Goal: Task Accomplishment & Management: Use online tool/utility

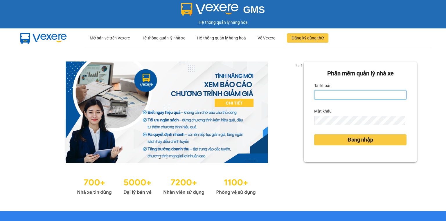
drag, startPoint x: 333, startPoint y: 92, endPoint x: 335, endPoint y: 99, distance: 7.4
click at [332, 92] on input "Tài khoản" at bounding box center [360, 94] width 92 height 9
type input "vang.lienhung"
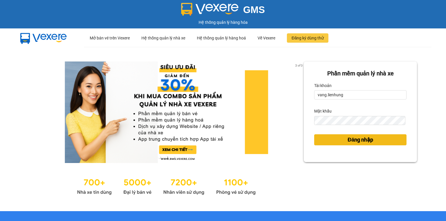
click at [347, 138] on span "Đăng nhập" at bounding box center [360, 140] width 26 height 8
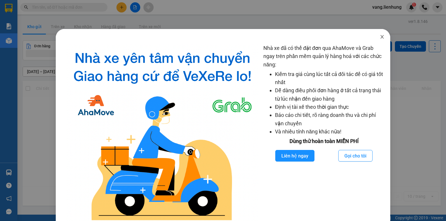
click at [380, 37] on icon "close" at bounding box center [381, 37] width 5 height 5
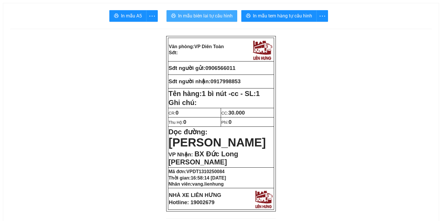
click at [197, 17] on span "In mẫu biên lai tự cấu hình" at bounding box center [205, 15] width 55 height 7
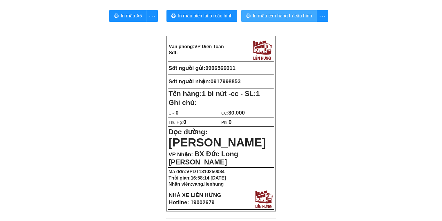
click at [304, 13] on span "In mẫu tem hàng tự cấu hình" at bounding box center [282, 15] width 59 height 7
click at [273, 17] on span "In mẫu tem hàng tự cấu hình" at bounding box center [282, 15] width 59 height 7
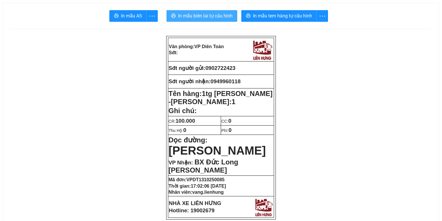
click at [177, 15] on button "In mẫu biên lai tự cấu hình" at bounding box center [201, 16] width 71 height 12
click at [264, 10] on button "In mẫu tem hàng tự cấu hình" at bounding box center [278, 16] width 75 height 12
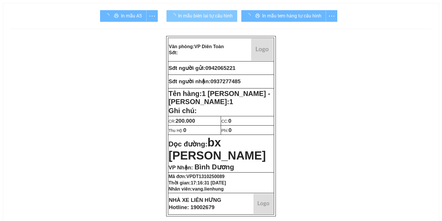
click at [190, 15] on span "In mẫu biên lai tự cấu hình" at bounding box center [205, 15] width 55 height 7
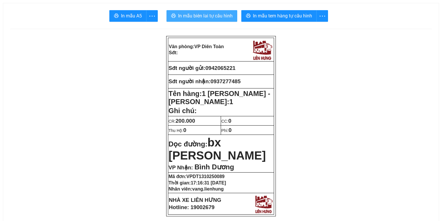
click at [189, 15] on span "In mẫu biên lai tự cấu hình" at bounding box center [205, 15] width 55 height 7
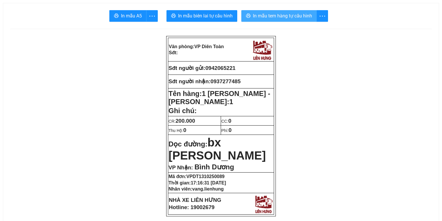
click at [266, 19] on span "In mẫu tem hàng tự cấu hình" at bounding box center [282, 15] width 59 height 7
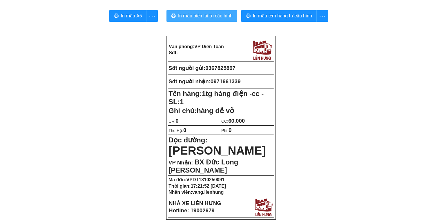
click at [200, 16] on span "In mẫu biên lai tự cấu hình" at bounding box center [205, 15] width 55 height 7
click at [201, 13] on span "In mẫu biên lai tự cấu hình" at bounding box center [205, 15] width 55 height 7
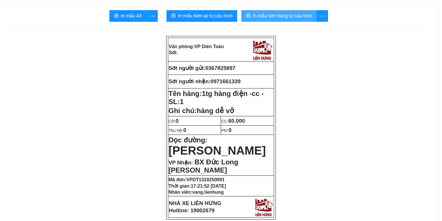
click at [271, 16] on span "In mẫu tem hàng tự cấu hình" at bounding box center [282, 15] width 59 height 7
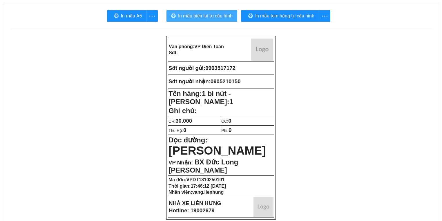
click at [193, 16] on span "In mẫu biên lai tự cấu hình" at bounding box center [205, 15] width 55 height 7
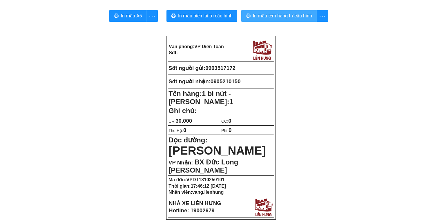
click at [270, 14] on span "In mẫu tem hàng tự cấu hình" at bounding box center [282, 15] width 59 height 7
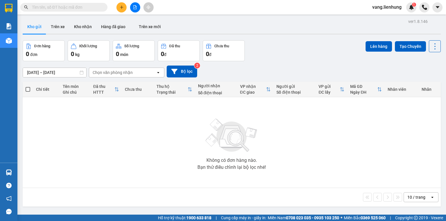
click at [84, 8] on input "text" at bounding box center [66, 7] width 68 height 6
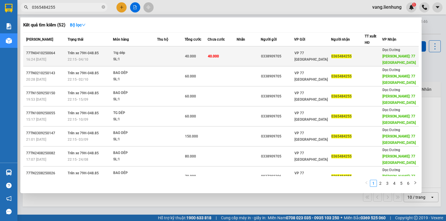
type input "0365484255"
click at [348, 54] on span "0365484255" at bounding box center [341, 56] width 20 height 4
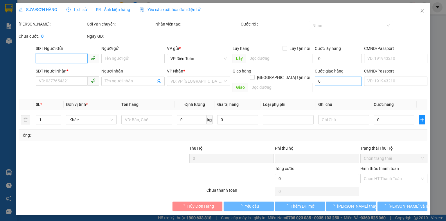
type input "0338909705"
type input "0460980041458"
type input "0365484255"
type input "77 [GEOGRAPHIC_DATA]"
type input "0"
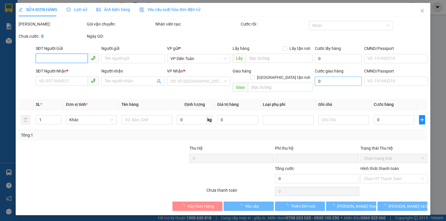
type input "40.000"
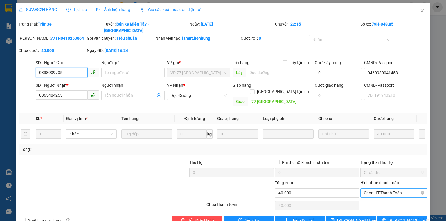
drag, startPoint x: 383, startPoint y: 180, endPoint x: 381, endPoint y: 185, distance: 5.0
click at [383, 189] on span "Chọn HT Thanh Toán" at bounding box center [393, 193] width 60 height 9
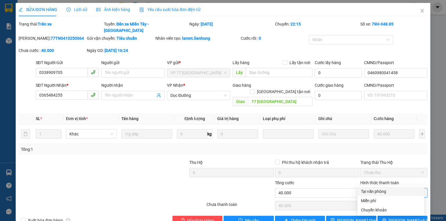
click at [378, 191] on div "Tại văn phòng" at bounding box center [391, 191] width 60 height 6
type input "0"
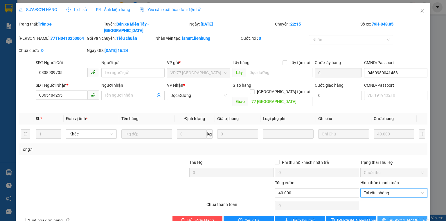
click at [386, 218] on icon "printer" at bounding box center [384, 220] width 4 height 4
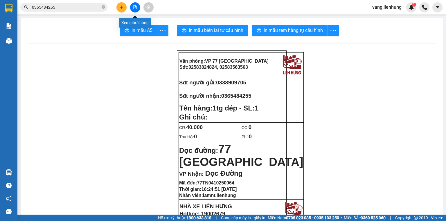
click at [134, 7] on icon "file-add" at bounding box center [135, 7] width 4 height 4
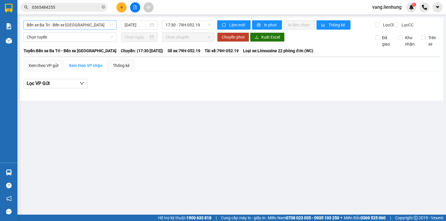
click at [86, 26] on span "Bến xe Ba Tri - Bến xe Vạn Ninh" at bounding box center [70, 25] width 86 height 9
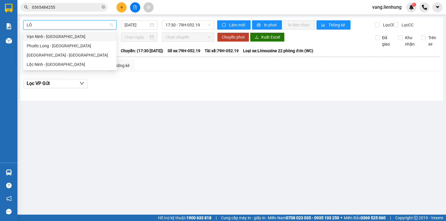
type input "LÔC"
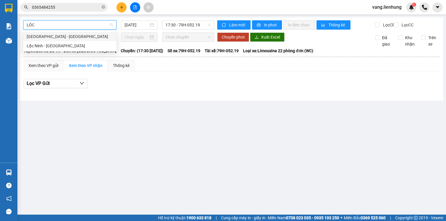
click at [76, 34] on div "Nha Trang - Lộc Ninh" at bounding box center [70, 36] width 86 height 6
type input "13/10/2025"
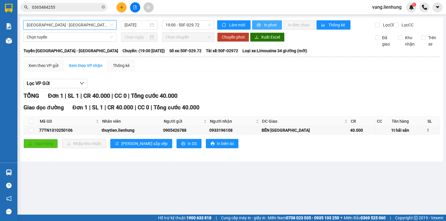
click at [267, 25] on span "In phơi" at bounding box center [270, 25] width 13 height 6
click at [102, 7] on icon "close-circle" at bounding box center [103, 6] width 3 height 3
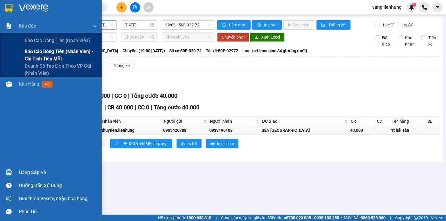
click at [46, 57] on span "Báo cáo dòng tiền (nhân viên) - chỉ tính tiền mặt" at bounding box center [61, 55] width 73 height 15
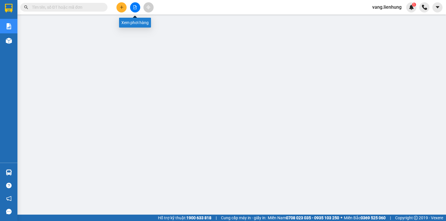
click at [135, 7] on icon "file-add" at bounding box center [134, 7] width 3 height 4
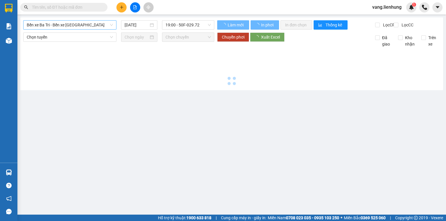
click at [74, 25] on span "Bến xe Ba Tri - Bến xe Vạn Ninh" at bounding box center [70, 25] width 86 height 9
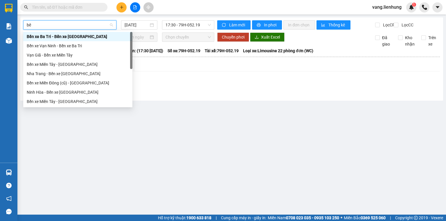
type input "bên"
click at [69, 92] on div "Ninh Hòa - Bến xe Miền Tây" at bounding box center [78, 92] width 102 height 6
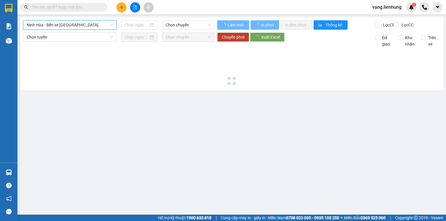
type input "13/10/2025"
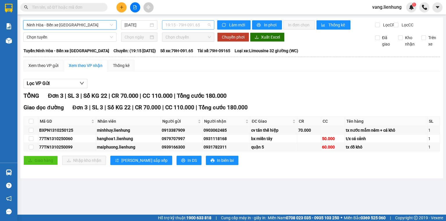
click at [180, 26] on span "19:15 - 79H-091.65" at bounding box center [188, 25] width 46 height 9
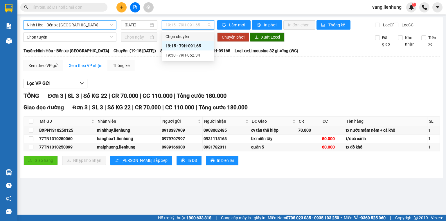
click at [250, 71] on div "Xem theo VP gửi Xem theo VP nhận Thống kê" at bounding box center [231, 66] width 416 height 12
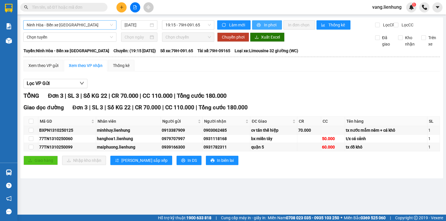
click at [267, 26] on span "In phơi" at bounding box center [270, 25] width 13 height 6
click at [180, 8] on div "Kết quả tìm kiếm ( 52 ) Bộ lọc Mã ĐH Trạng thái Món hàng Thu hộ Tổng cước Chưa …" at bounding box center [223, 7] width 446 height 15
click at [134, 7] on icon "file-add" at bounding box center [135, 7] width 4 height 4
click at [66, 6] on input "text" at bounding box center [66, 7] width 68 height 6
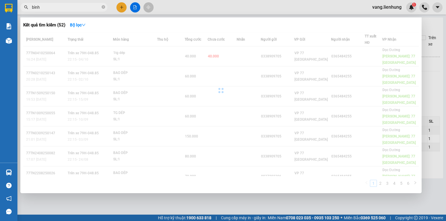
type input "bình"
click at [131, 8] on div at bounding box center [223, 110] width 446 height 221
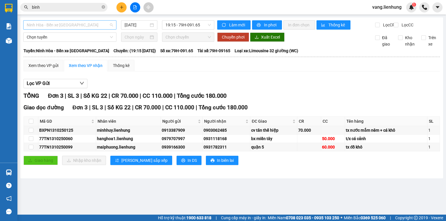
scroll to position [65, 0]
click at [70, 25] on span "Ninh Hòa - Bến xe Miền Tây" at bounding box center [70, 25] width 86 height 9
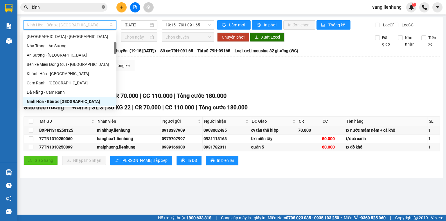
click at [103, 7] on icon "close-circle" at bounding box center [103, 6] width 3 height 3
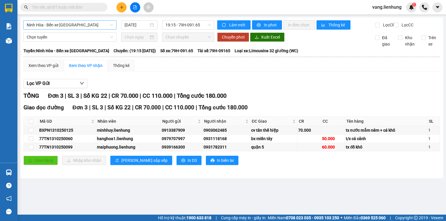
click at [73, 25] on span "Ninh Hòa - Bến xe Miền Tây" at bounding box center [70, 25] width 86 height 9
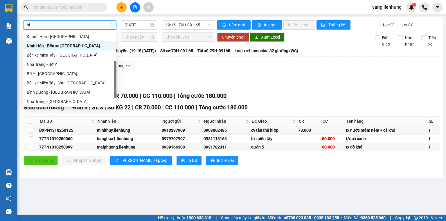
scroll to position [0, 0]
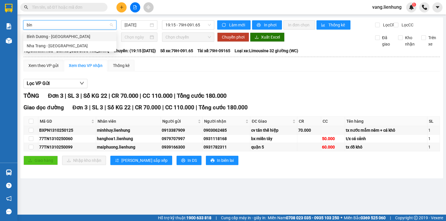
type input "bình"
drag, startPoint x: 70, startPoint y: 43, endPoint x: 97, endPoint y: 32, distance: 29.1
click at [70, 43] on div "Nha Trang - Bình Dương" at bounding box center [70, 46] width 86 height 6
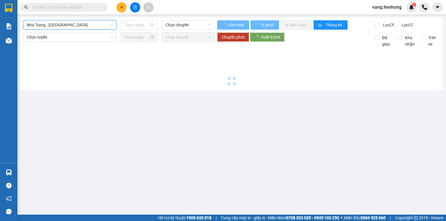
type input "13/10/2025"
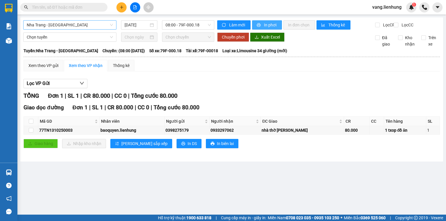
click at [267, 23] on span "In phơi" at bounding box center [270, 25] width 13 height 6
click at [211, 85] on div "Lọc VP Gửi" at bounding box center [231, 84] width 416 height 10
click at [73, 24] on span "Nha Trang - Bình Dương" at bounding box center [70, 25] width 86 height 9
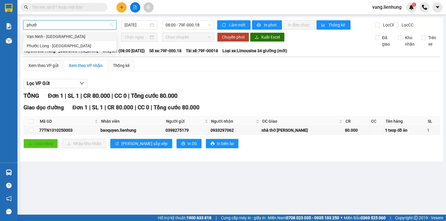
type input "phước"
click at [64, 39] on div "Vạn Ninh - Phước Long" at bounding box center [70, 36] width 86 height 6
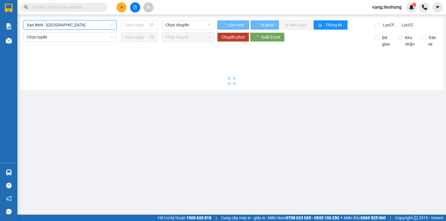
type input "13/10/2025"
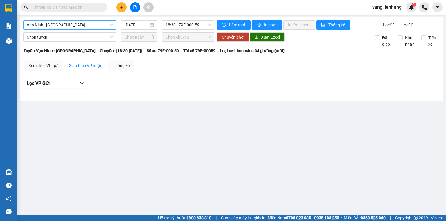
click at [218, 101] on div "Vạn Ninh - Phước Long 13/10/2025 18:30 - 79F-000.59 Làm mới In phơi In đơn chọn…" at bounding box center [231, 58] width 422 height 83
click at [219, 95] on div at bounding box center [231, 92] width 416 height 3
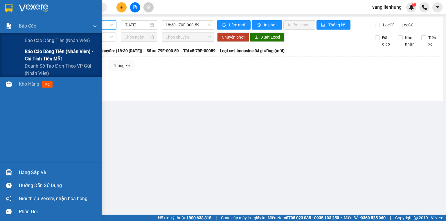
click at [49, 52] on span "Báo cáo dòng tiền (nhân viên) - chỉ tính tiền mặt" at bounding box center [61, 55] width 73 height 15
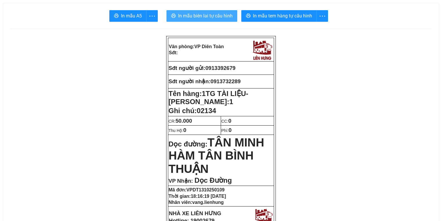
click at [198, 19] on span "In mẫu biên lai tự cấu hình" at bounding box center [205, 15] width 55 height 7
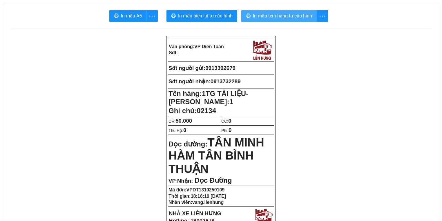
click at [271, 17] on span "In mẫu tem hàng tự cấu hình" at bounding box center [282, 15] width 59 height 7
click at [265, 15] on span "In mẫu tem hàng tự cấu hình" at bounding box center [282, 15] width 59 height 7
